Goal: Task Accomplishment & Management: Manage account settings

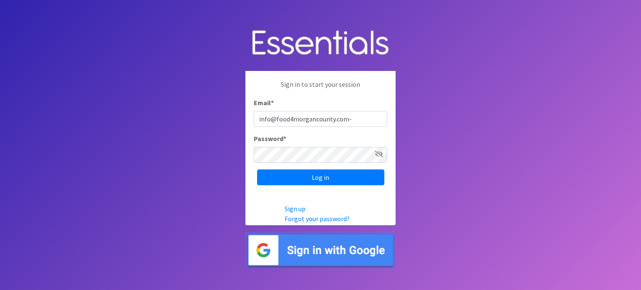
type input "info@food4morgancounty.com-"
click at [296, 179] on input "Log in" at bounding box center [320, 177] width 127 height 16
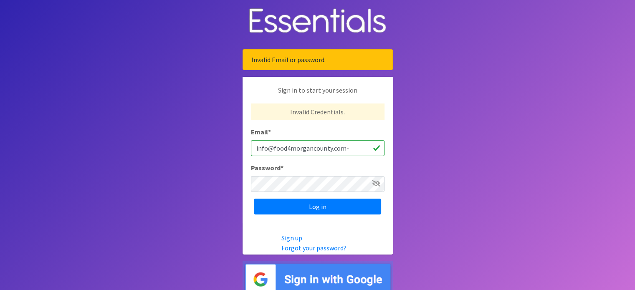
click at [372, 184] on icon at bounding box center [376, 183] width 8 height 7
click at [332, 206] on input "Log in" at bounding box center [317, 207] width 127 height 16
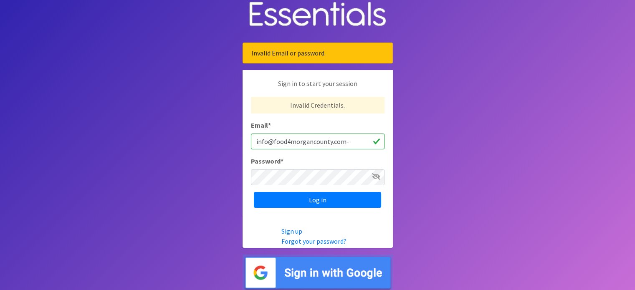
click at [345, 141] on input "info@food4morgancounty.com-" at bounding box center [318, 142] width 134 height 16
type input "[EMAIL_ADDRESS][DOMAIN_NAME]"
click at [377, 176] on icon at bounding box center [376, 176] width 8 height 7
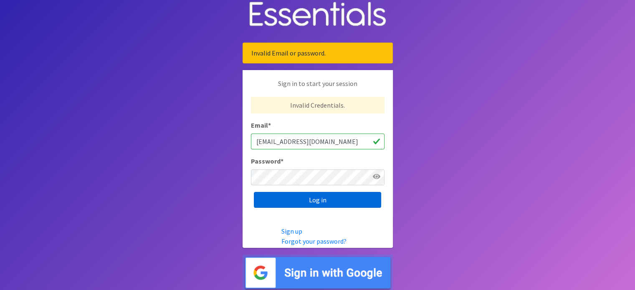
click at [322, 199] on input "Log in" at bounding box center [317, 200] width 127 height 16
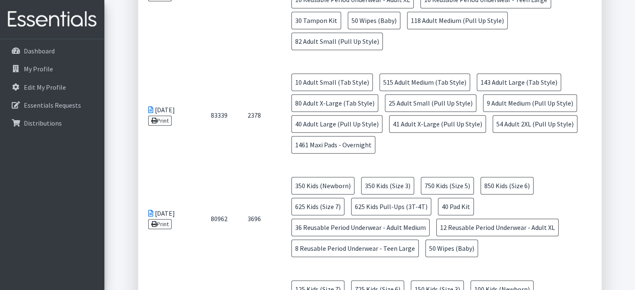
scroll to position [641, 0]
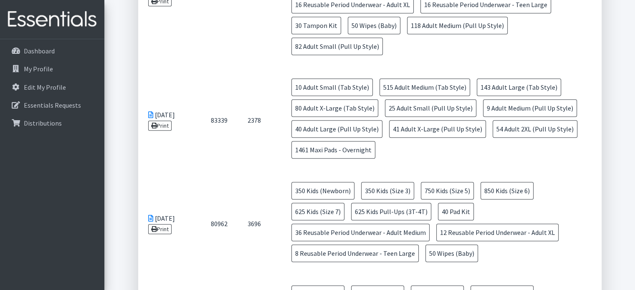
click at [367, 196] on span "350 Kids (Size 3)" at bounding box center [387, 191] width 53 height 18
click at [543, 155] on td "10 Adult Small (Tab Style) 515 Adult Medium (Tab Style) 143 Adult Large (Tab St…" at bounding box center [439, 120] width 323 height 104
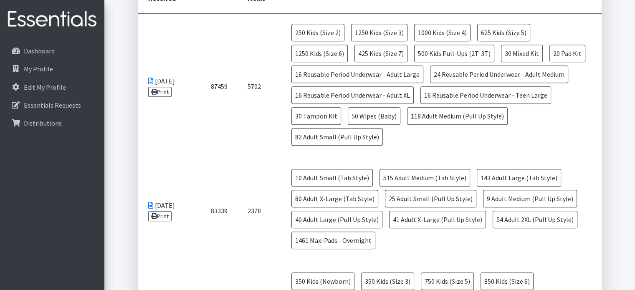
scroll to position [567, 0]
